Goal: Task Accomplishment & Management: Use online tool/utility

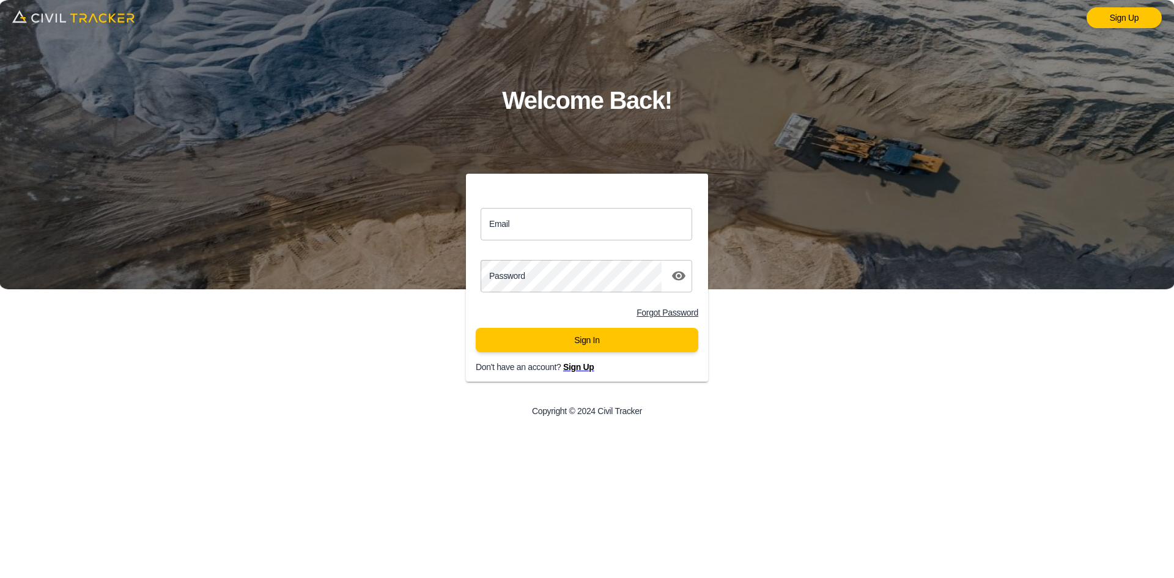
click at [595, 213] on input "Email" at bounding box center [586, 224] width 212 height 32
type input "llbv@envisiongeo.ca"
click button "Sign In" at bounding box center [587, 340] width 223 height 24
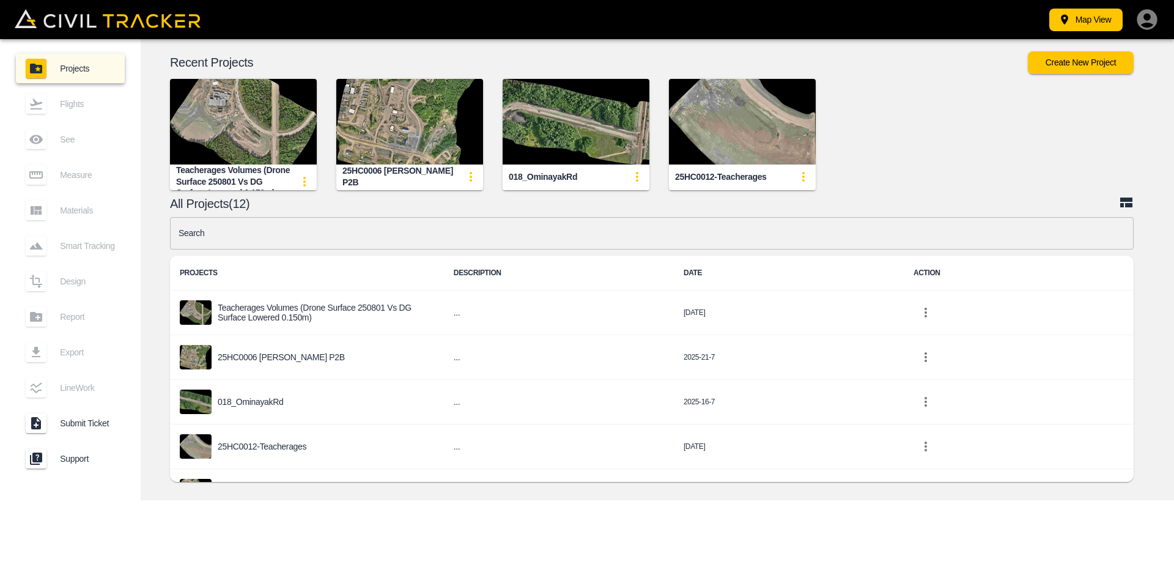
click at [1066, 64] on button "Create New Project" at bounding box center [1081, 62] width 106 height 23
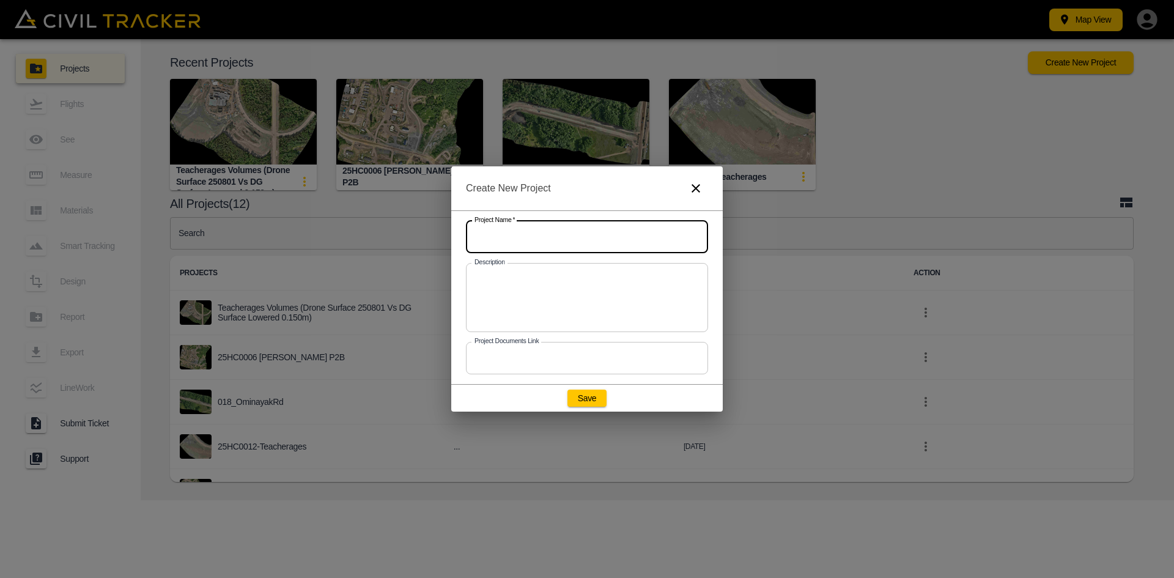
drag, startPoint x: 500, startPoint y: 240, endPoint x: 523, endPoint y: 289, distance: 54.1
click at [500, 240] on input "text" at bounding box center [587, 237] width 242 height 32
click at [535, 230] on input "text" at bounding box center [587, 237] width 242 height 32
paste input "25LL0011 Solid Waste Station"
click at [581, 248] on input "25LL0011 Solid Waste Station" at bounding box center [587, 237] width 242 height 32
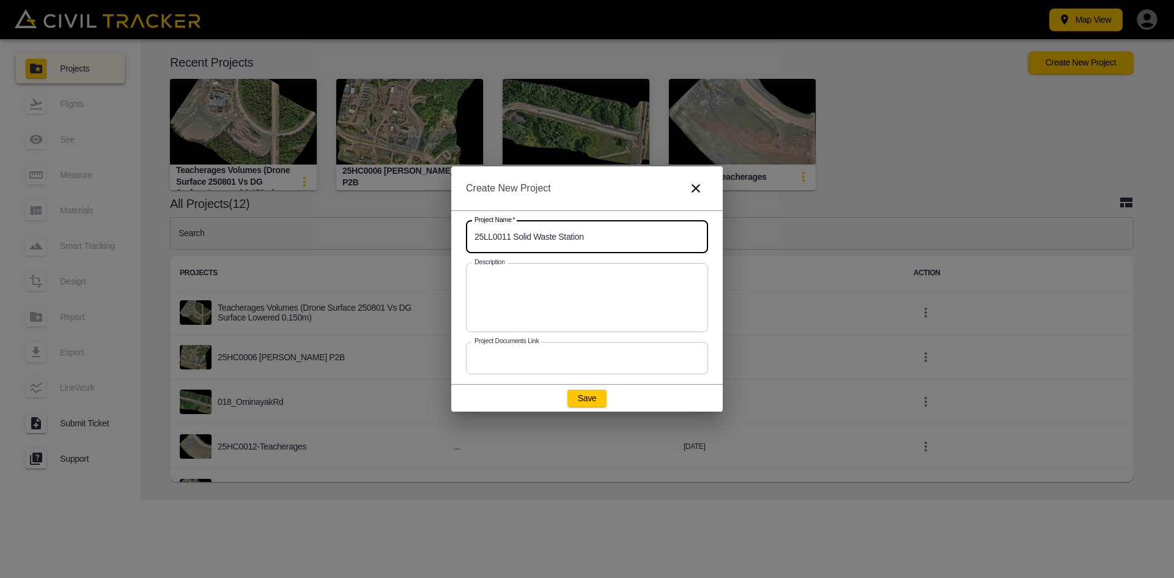
type input "25LL0011 Solid Waste Station"
click at [596, 403] on button "Save" at bounding box center [586, 397] width 39 height 17
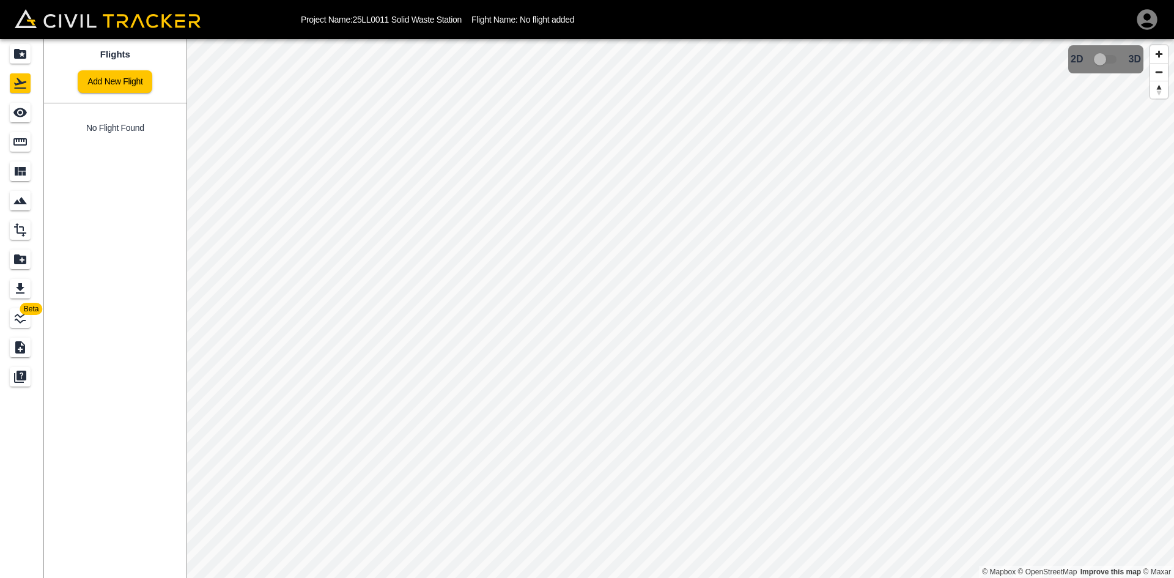
click at [144, 90] on link "Add New Flight" at bounding box center [115, 81] width 75 height 23
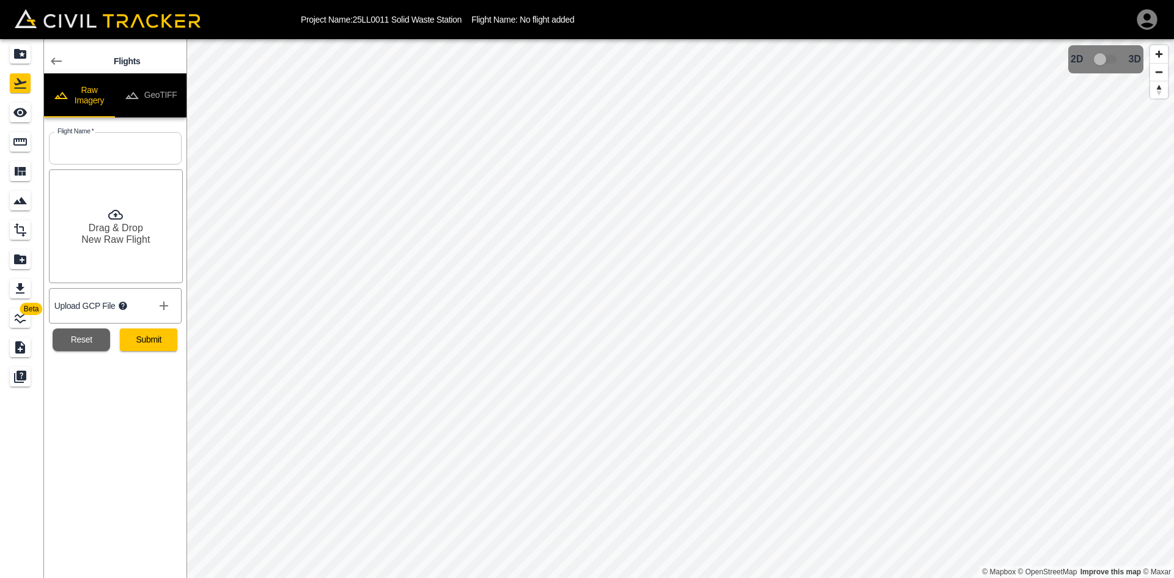
click at [166, 94] on button "GeoTIFF" at bounding box center [151, 95] width 72 height 44
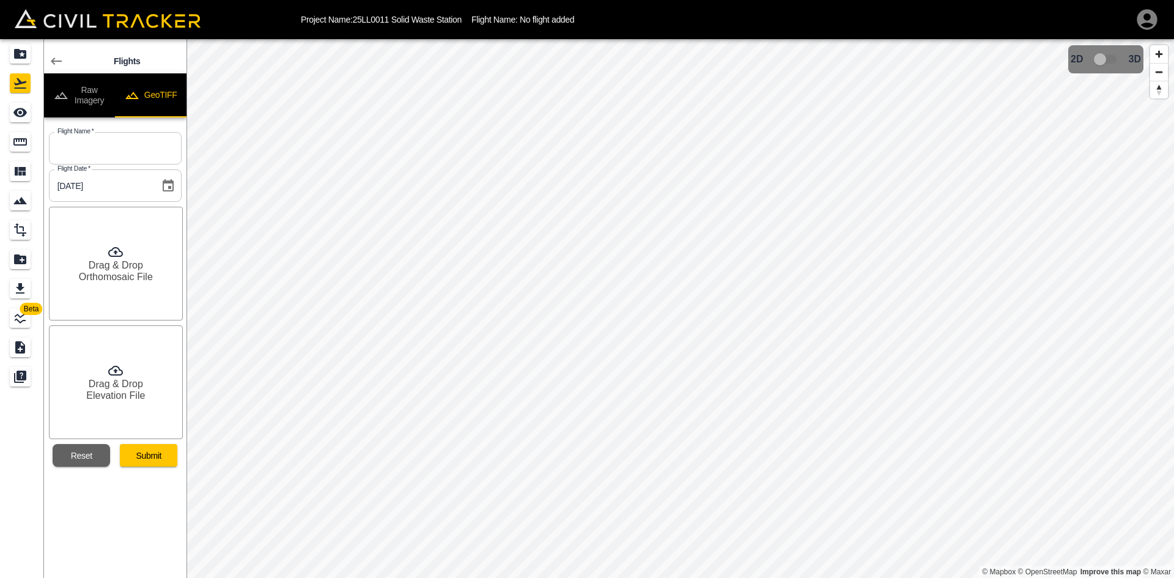
click at [142, 153] on input "text" at bounding box center [115, 148] width 133 height 32
type input "F"
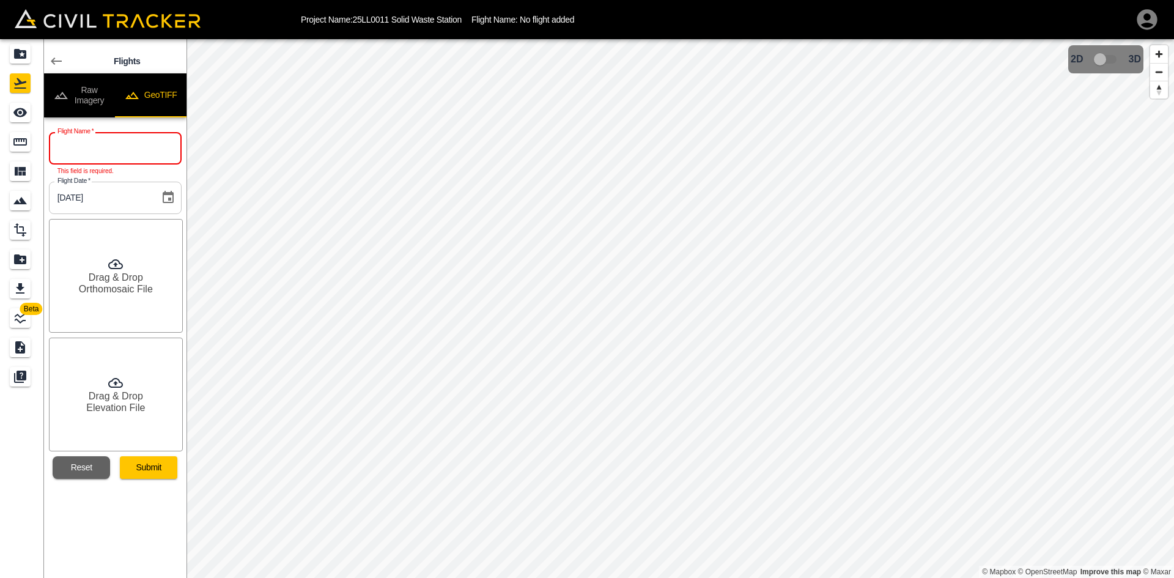
click at [132, 145] on input "text" at bounding box center [115, 148] width 133 height 32
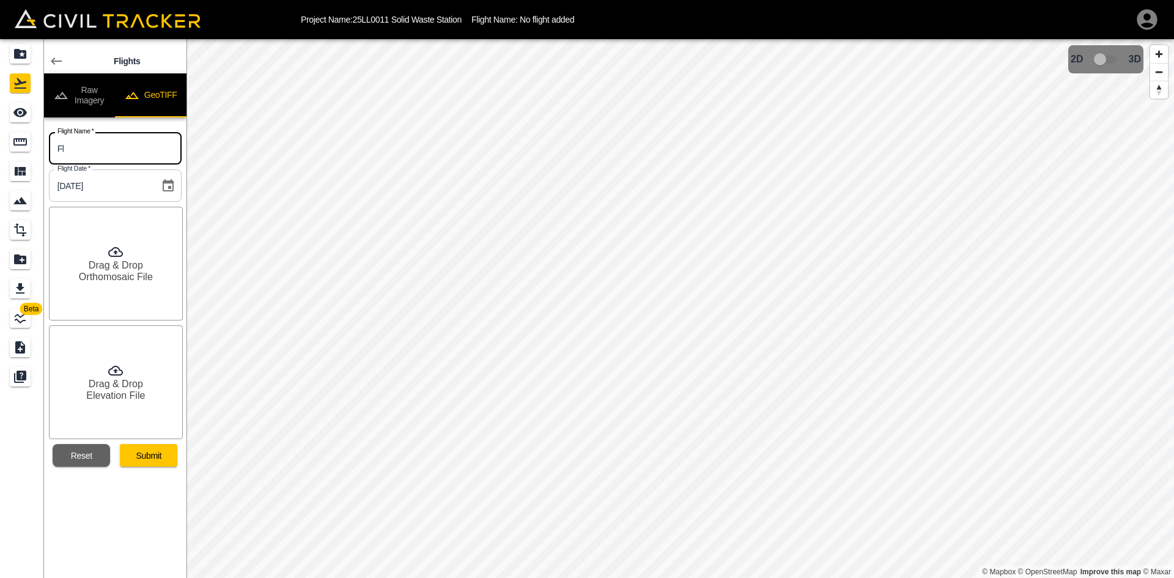
type input "F"
type input "20250829"
click at [128, 268] on h6 "Drag & Drop" at bounding box center [116, 265] width 54 height 12
click at [151, 380] on div "Drag & Drop Elevation File" at bounding box center [116, 382] width 134 height 114
click at [164, 462] on button "Submit" at bounding box center [148, 455] width 57 height 23
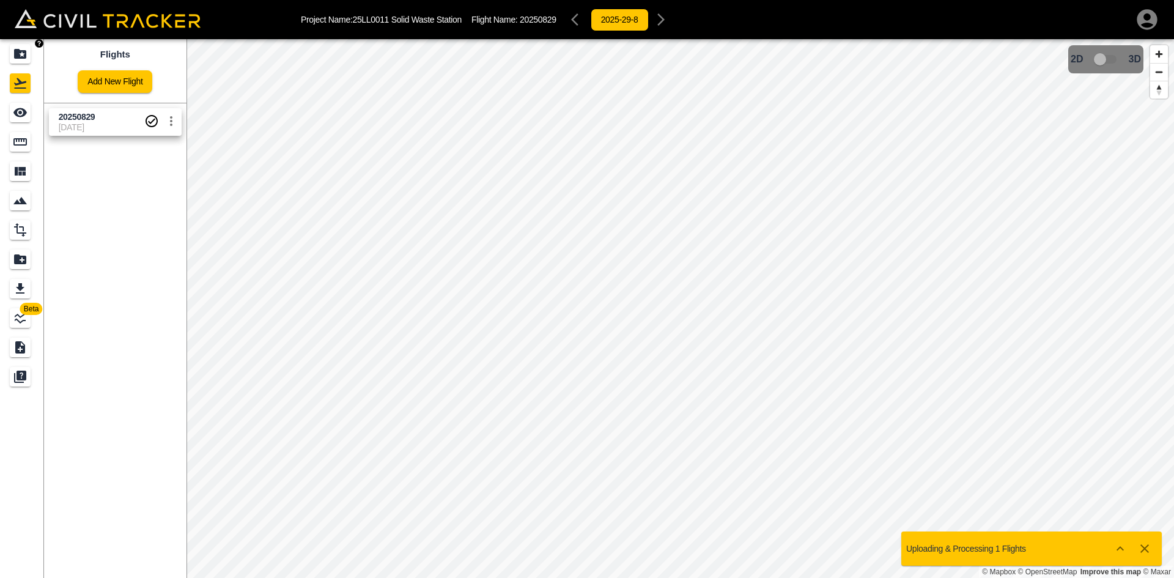
click at [21, 64] on link at bounding box center [22, 53] width 44 height 29
